Goal: Check status: Check status

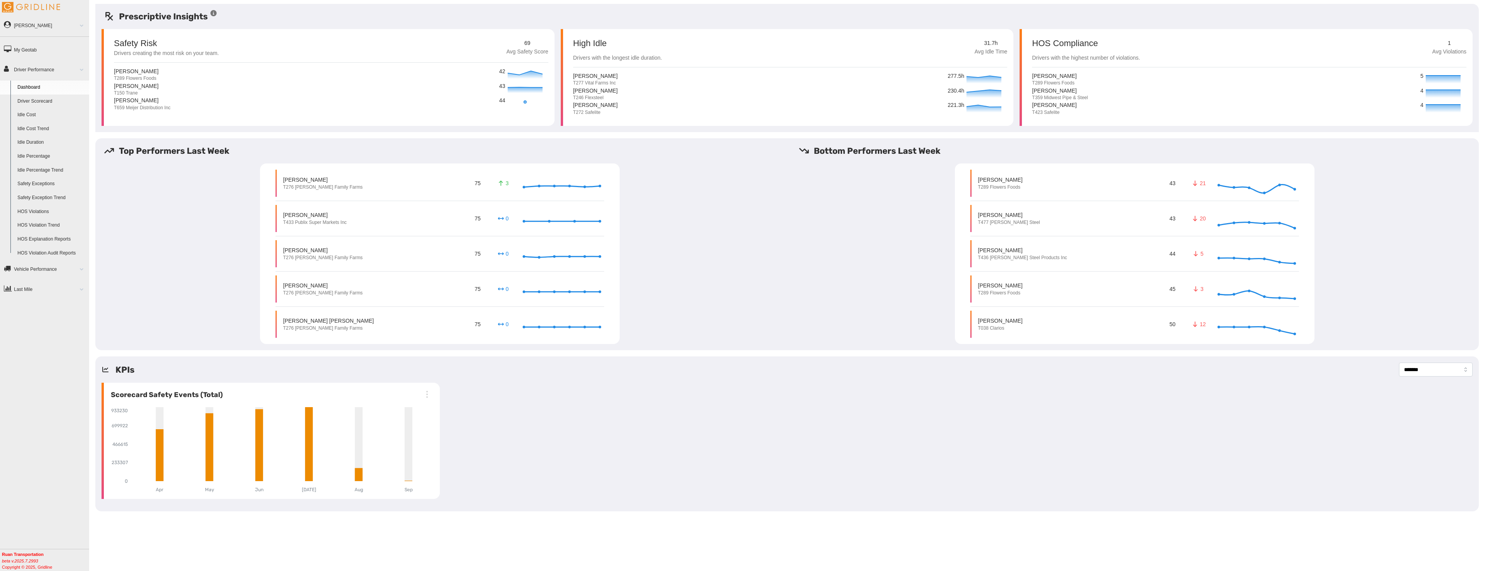
click at [30, 98] on link "Driver Scorecard" at bounding box center [51, 102] width 75 height 14
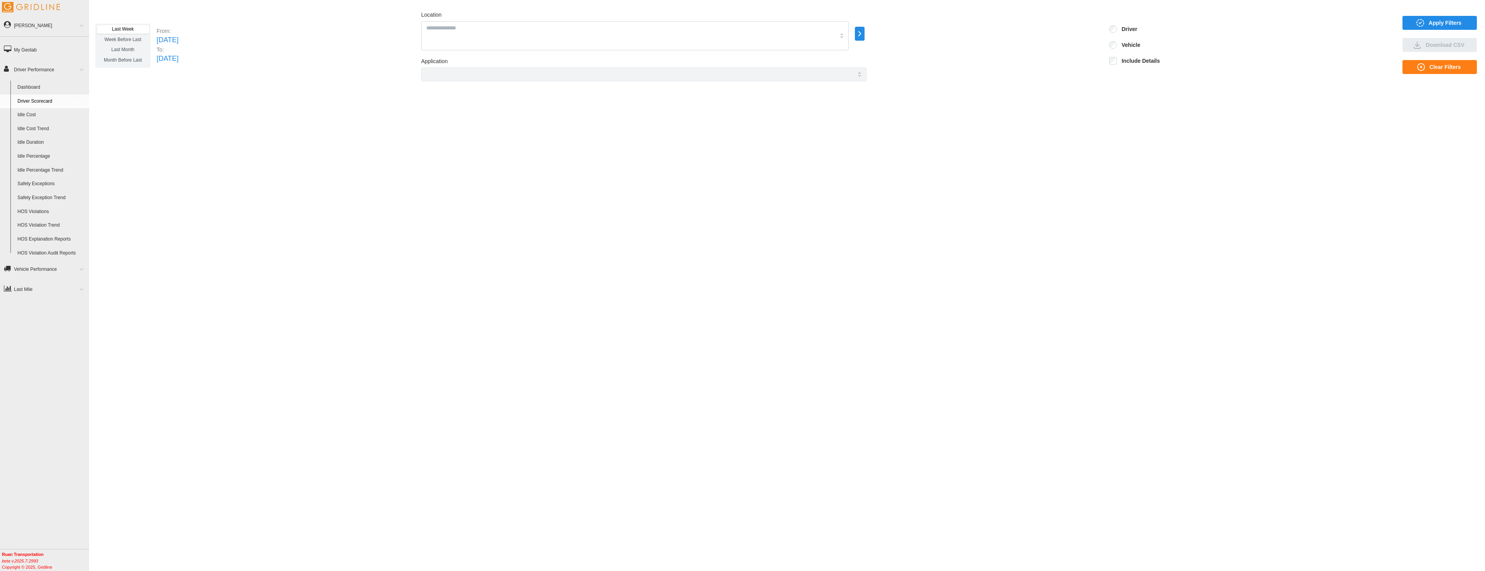
click at [1421, 25] on icon "button" at bounding box center [1419, 22] width 9 height 9
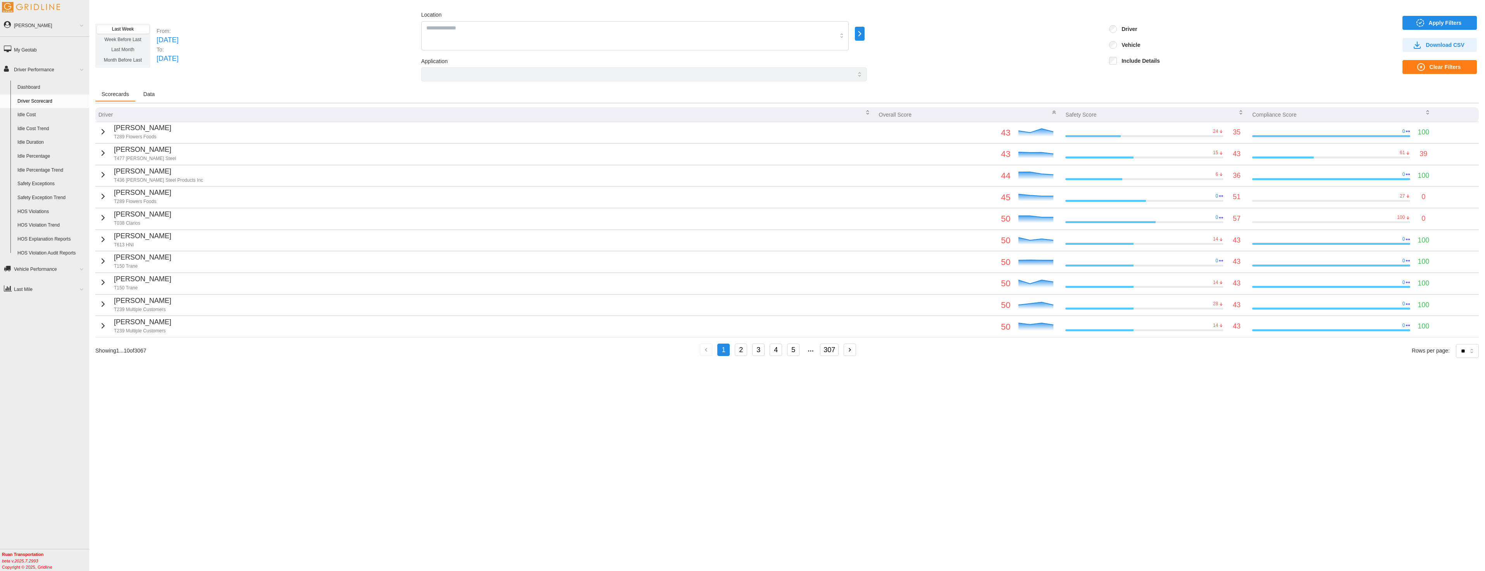
click at [1430, 24] on span "Apply Filters" at bounding box center [1445, 22] width 33 height 13
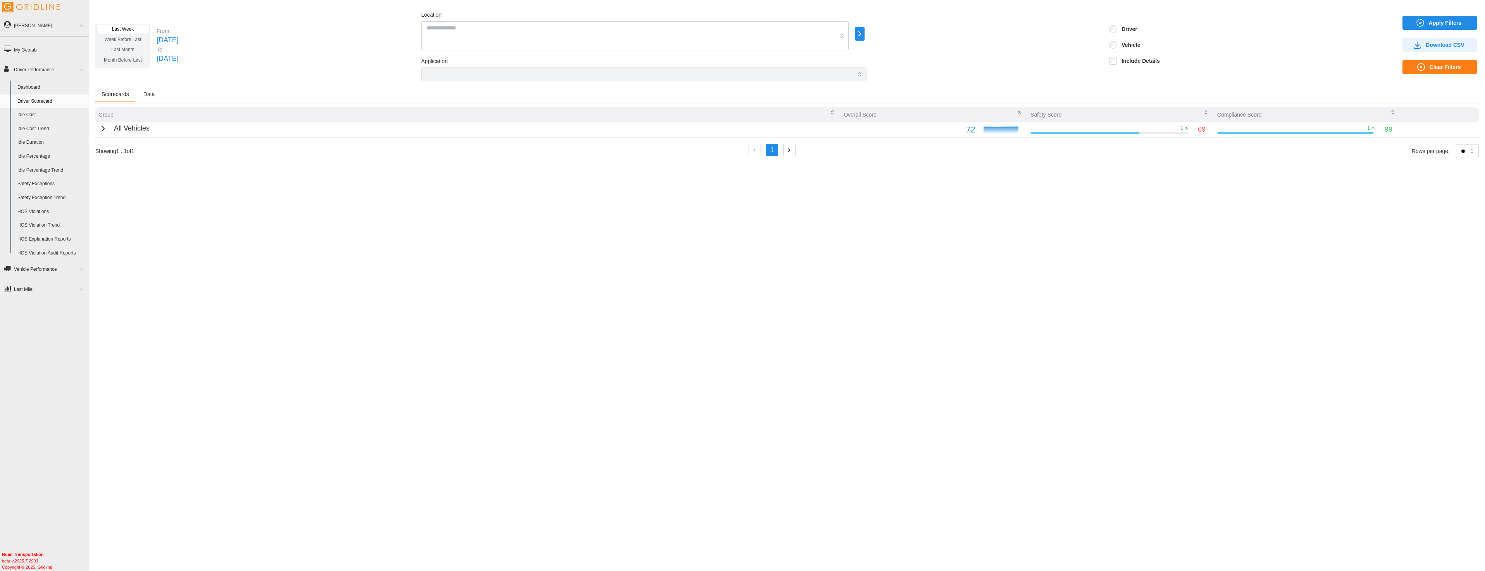
click at [98, 130] on icon "button" at bounding box center [102, 128] width 9 height 9
